Goal: Task Accomplishment & Management: Use online tool/utility

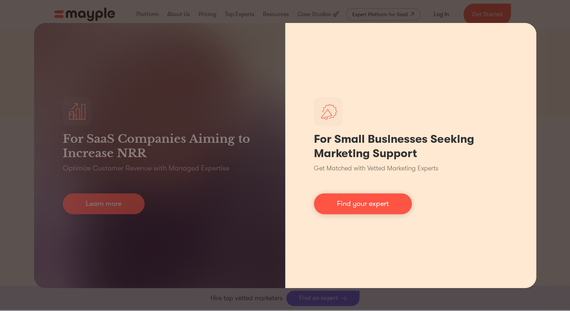
scroll to position [143, 0]
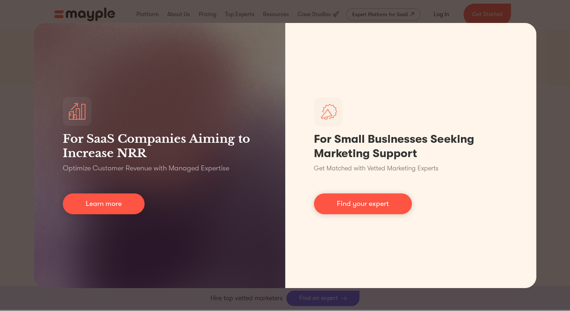
click at [560, 142] on div "For SaaS Companies Aiming to Increase NRR Optimize Customer Revenue with Manage…" at bounding box center [285, 155] width 570 height 311
click at [549, 82] on div "For SaaS Companies Aiming to Increase NRR Optimize Customer Revenue with Manage…" at bounding box center [285, 155] width 570 height 311
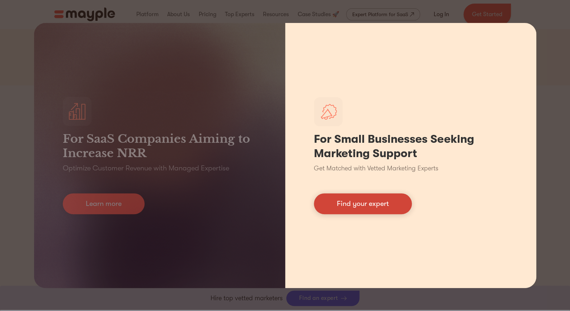
click at [364, 206] on link "Find your expert" at bounding box center [363, 203] width 98 height 21
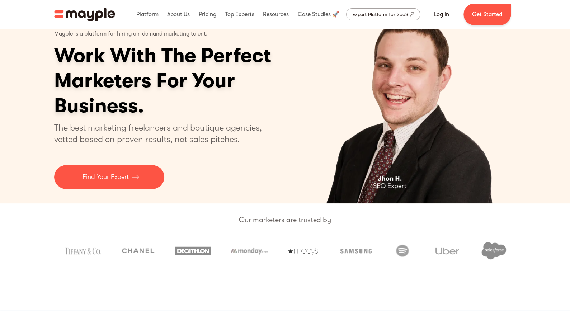
scroll to position [0, 0]
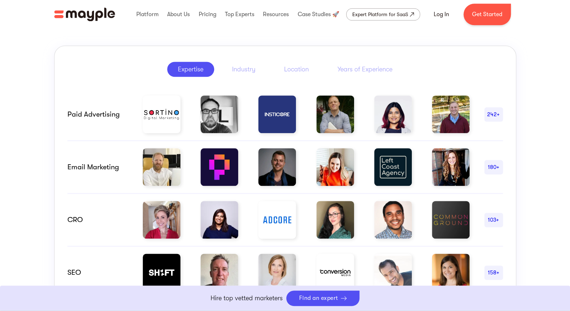
scroll to position [251, 0]
